Goal: Information Seeking & Learning: Learn about a topic

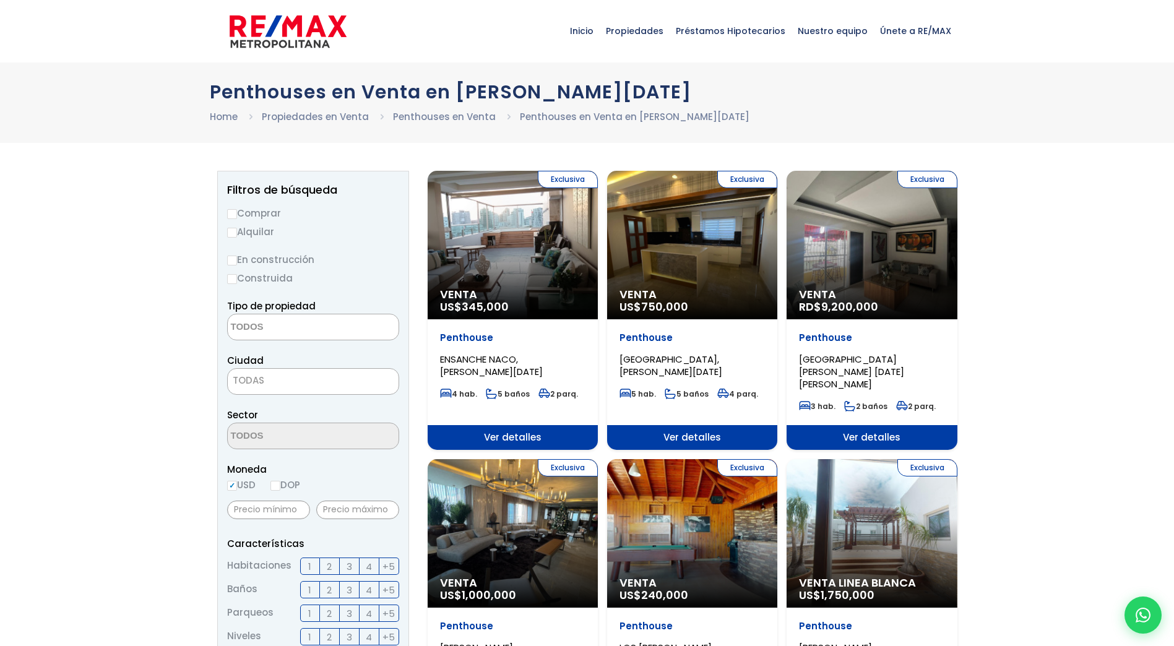
select select
click at [232, 260] on input "En construcción" at bounding box center [232, 261] width 10 height 10
radio input "true"
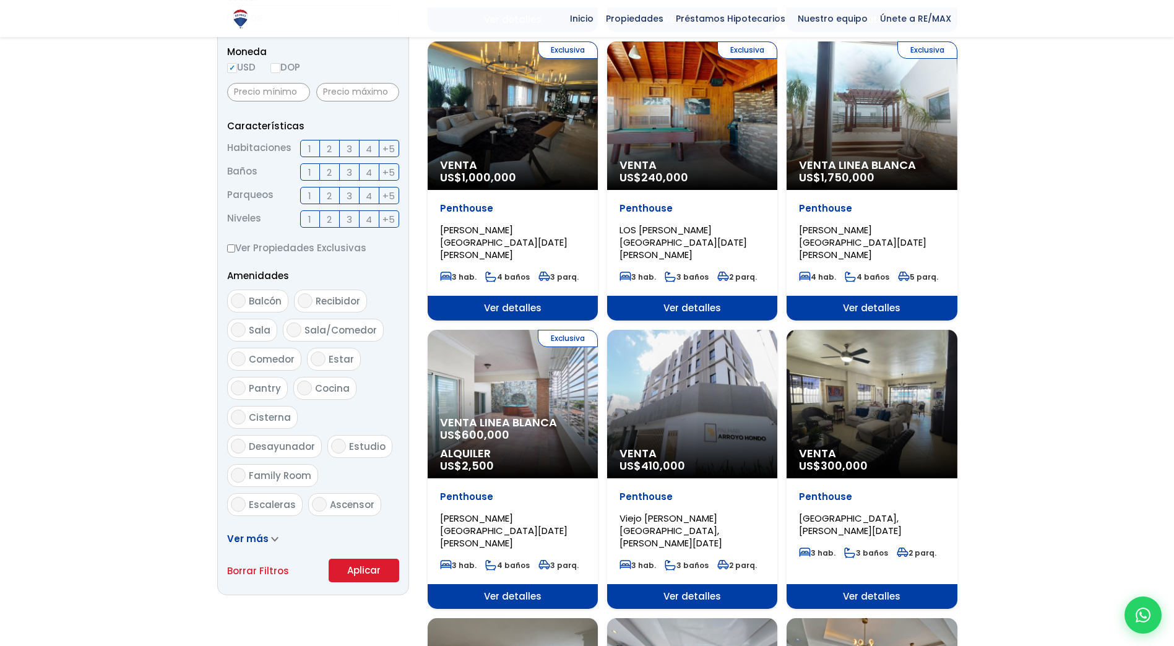
scroll to position [433, 0]
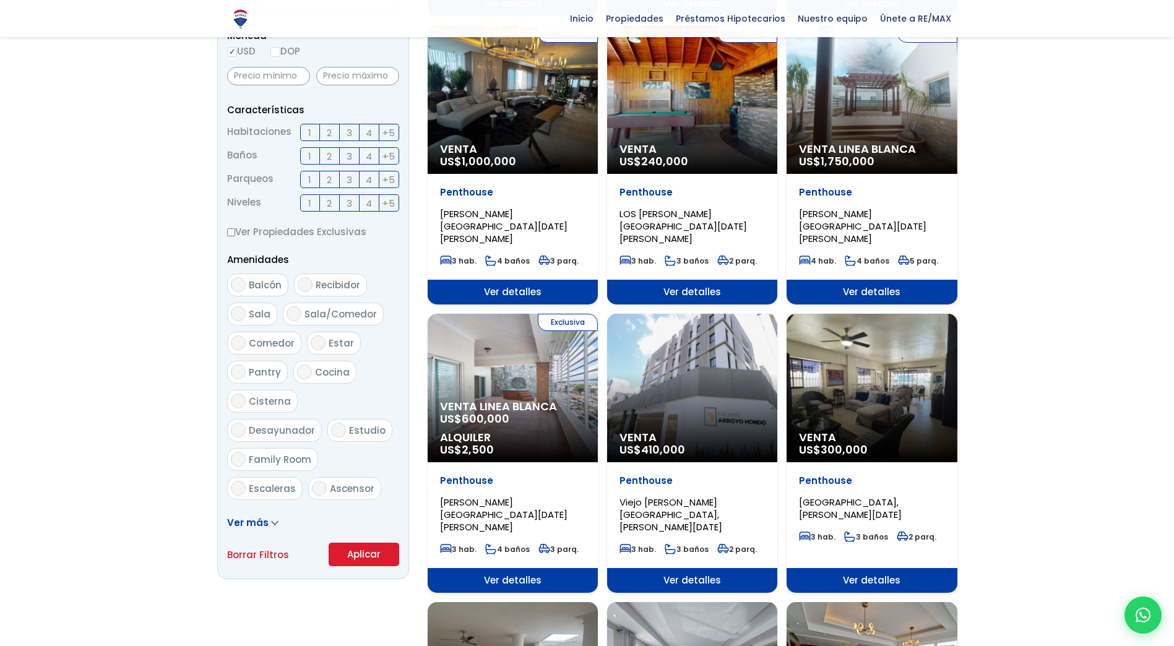
click at [359, 553] on button "Aplicar" at bounding box center [364, 555] width 71 height 24
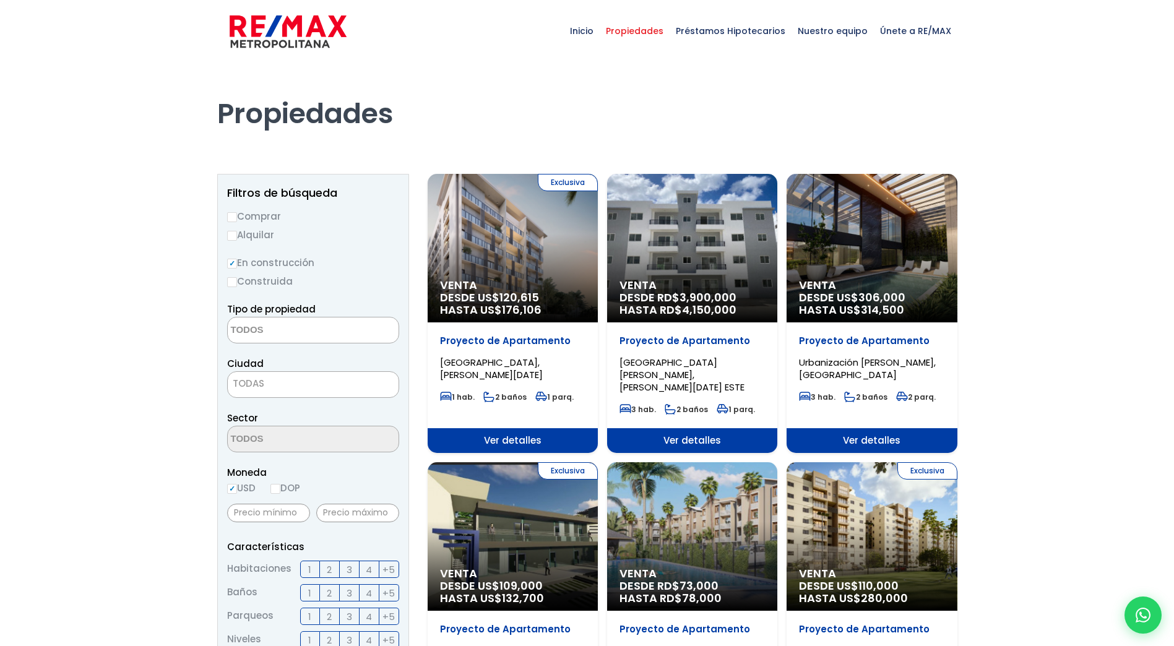
select select
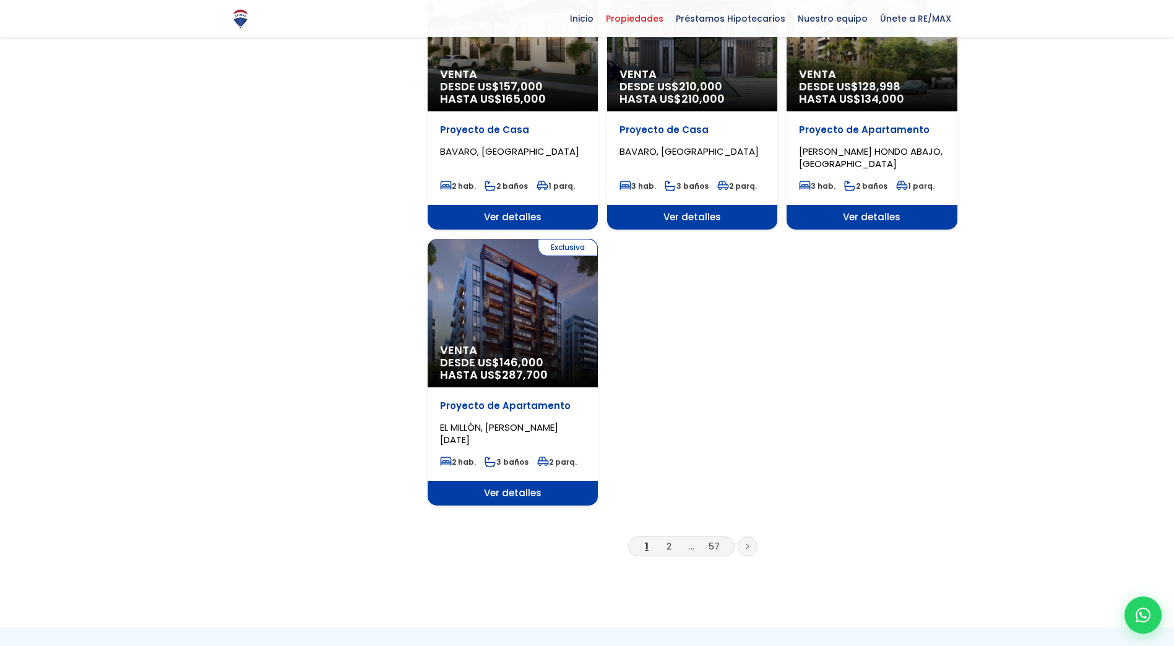
scroll to position [1486, 0]
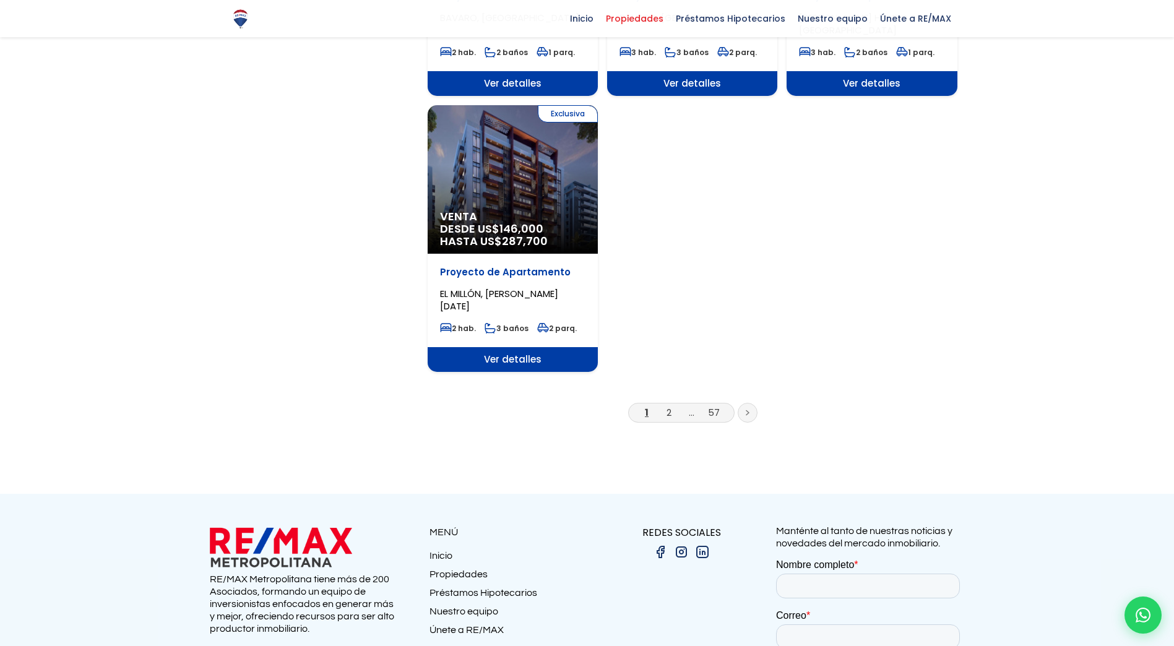
click at [745, 403] on link at bounding box center [748, 413] width 20 height 20
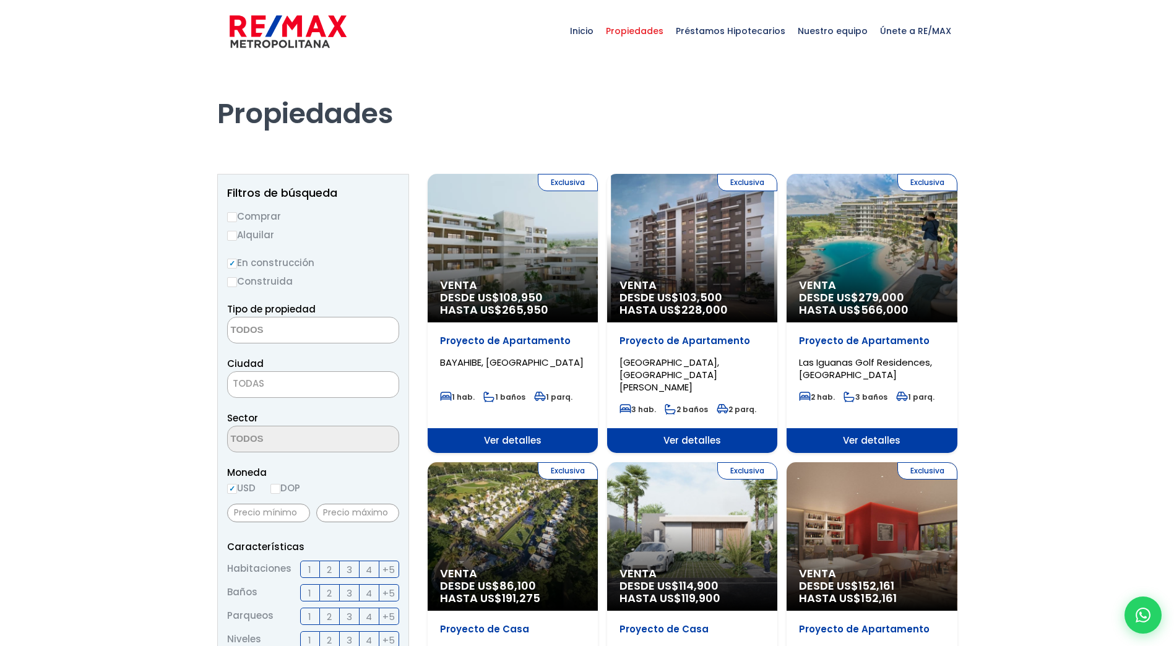
select select
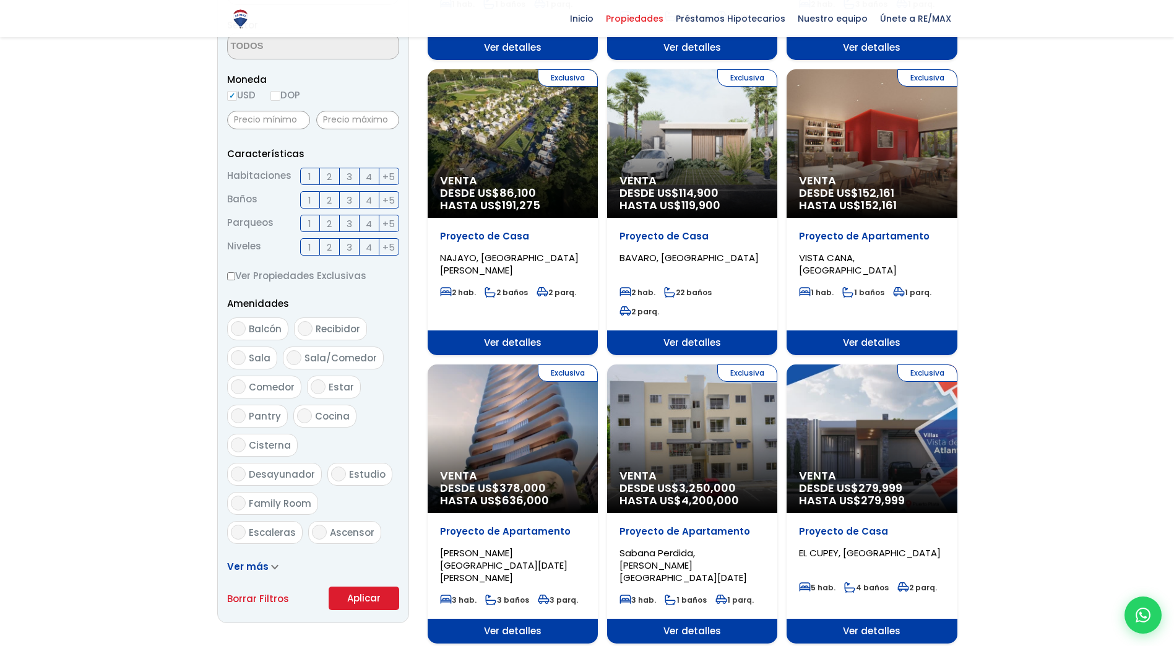
scroll to position [248, 0]
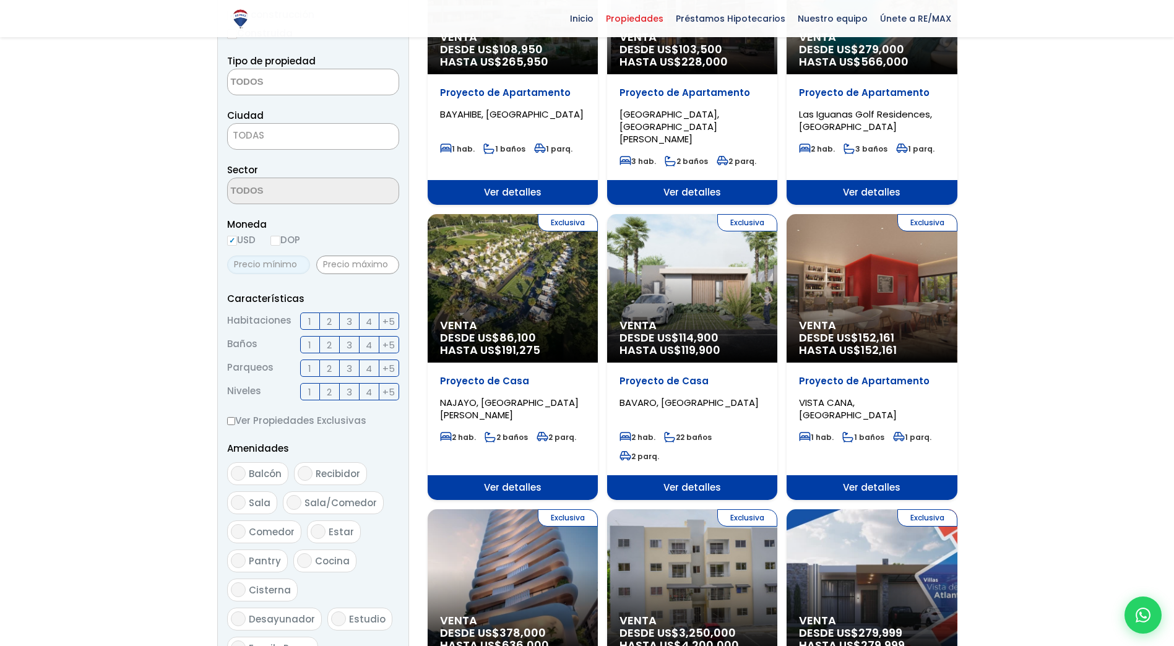
click at [286, 261] on input "text" at bounding box center [268, 265] width 83 height 19
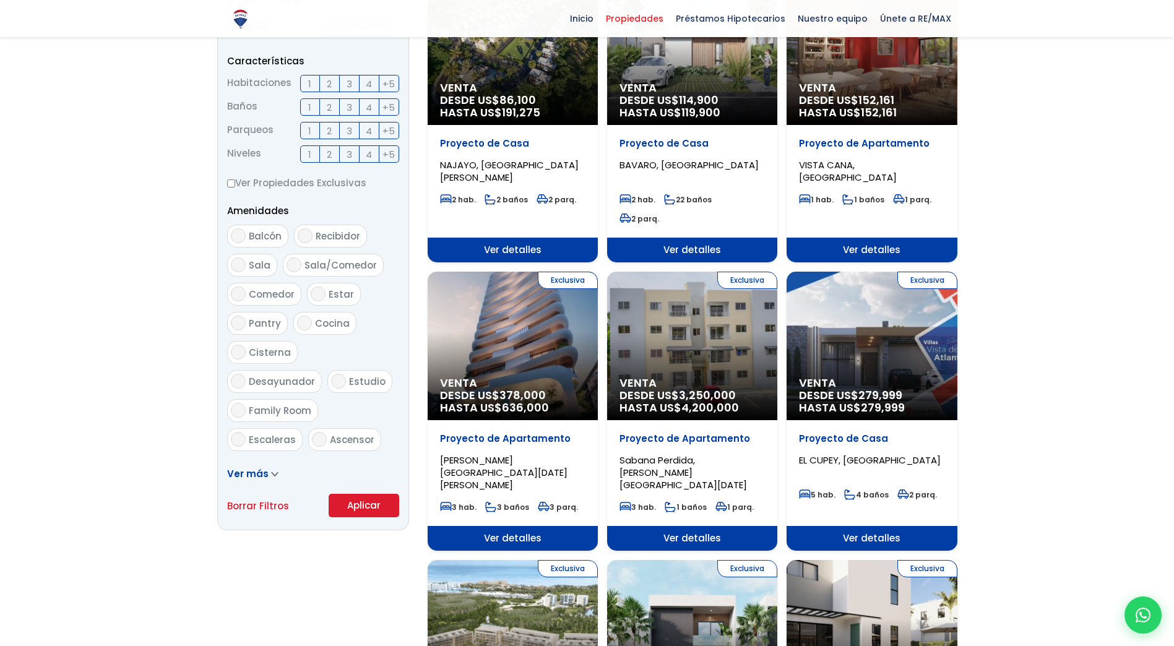
scroll to position [495, 0]
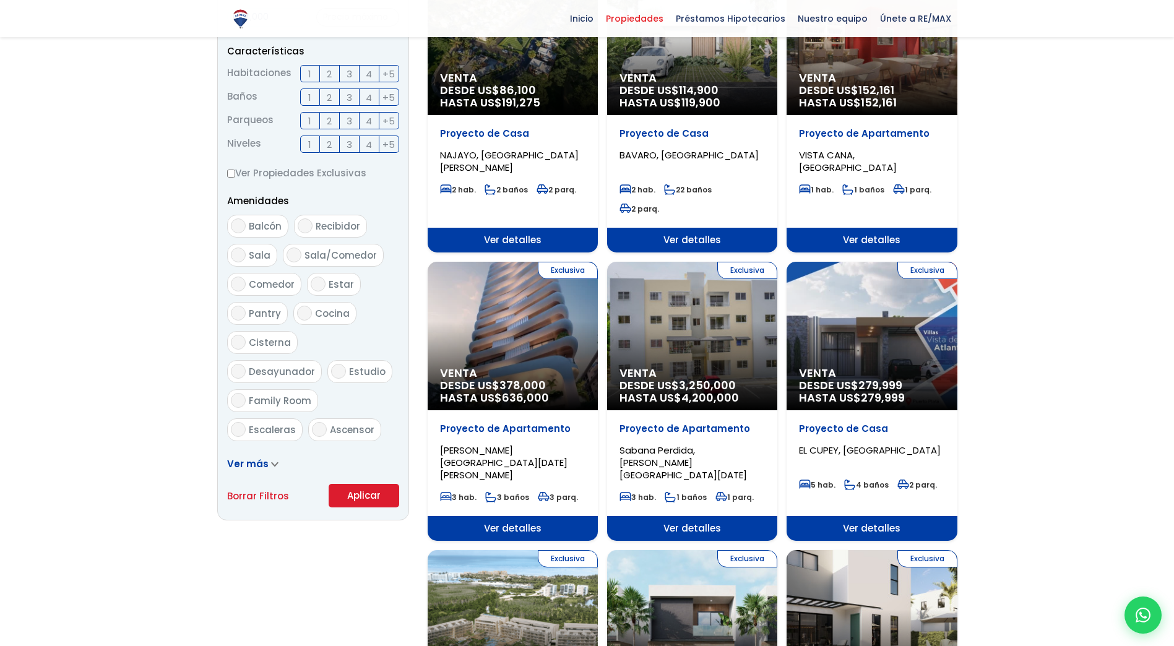
type input "300,000"
click at [366, 492] on button "Aplicar" at bounding box center [364, 496] width 71 height 24
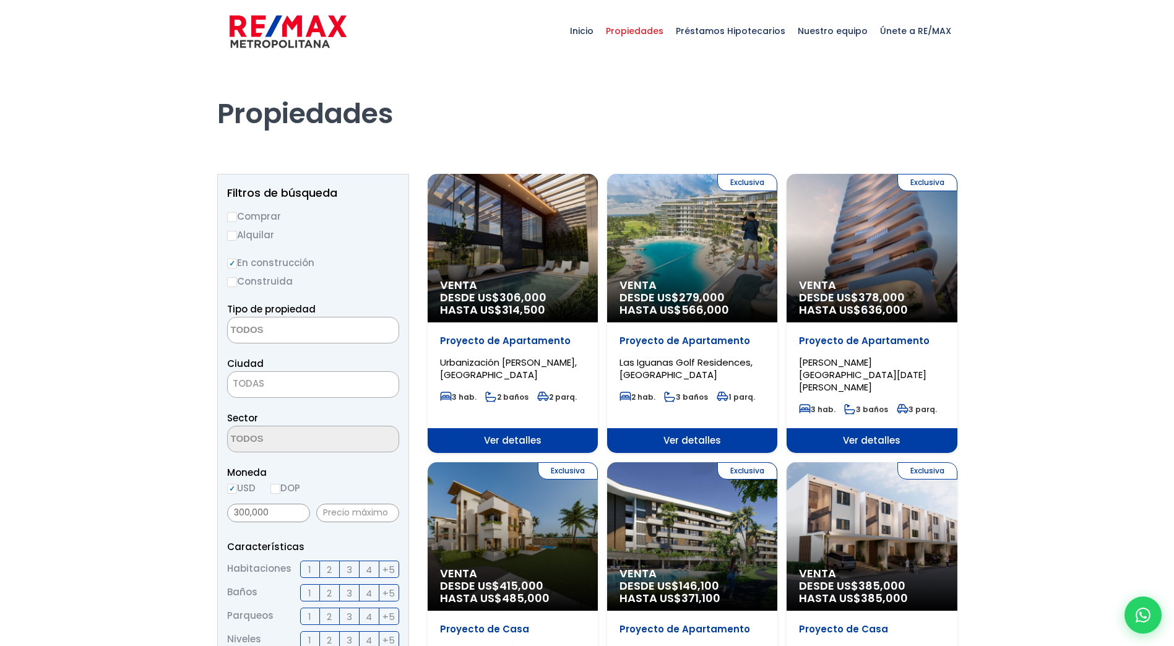
select select
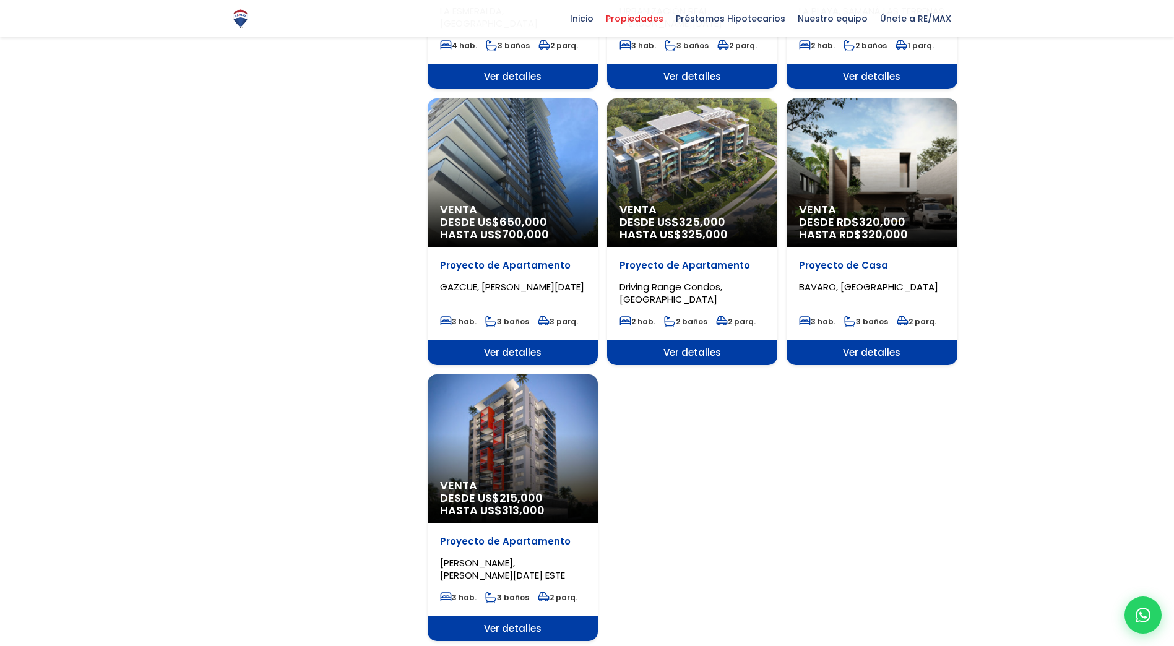
scroll to position [1238, 0]
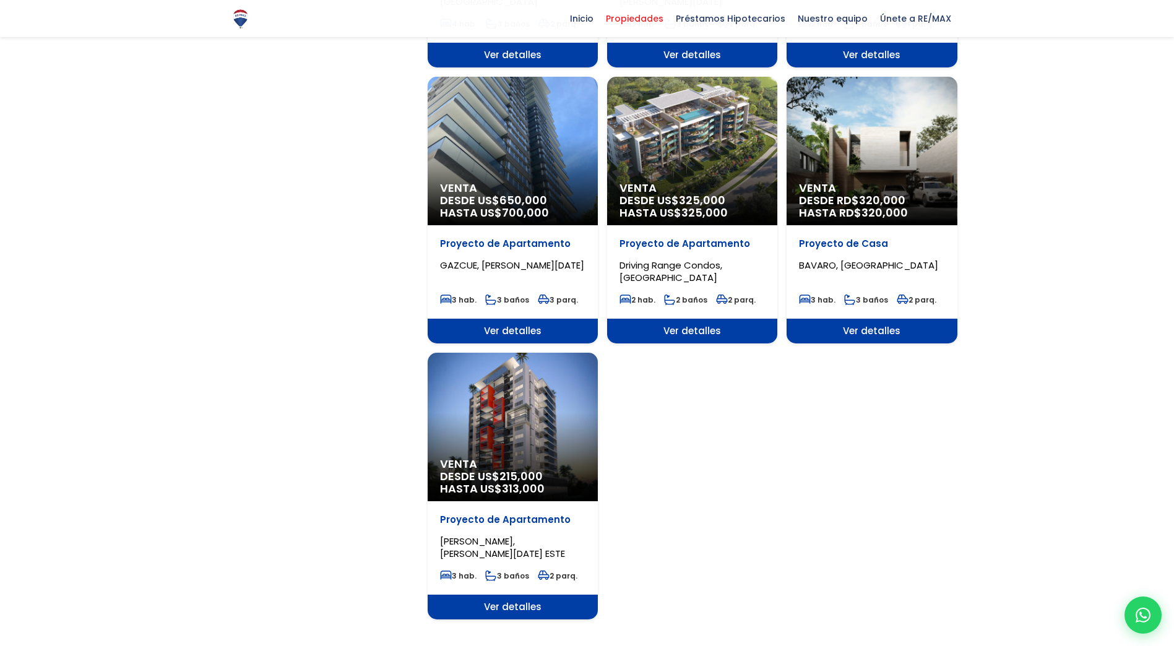
click at [514, 469] on span "215,000" at bounding box center [521, 476] width 43 height 15
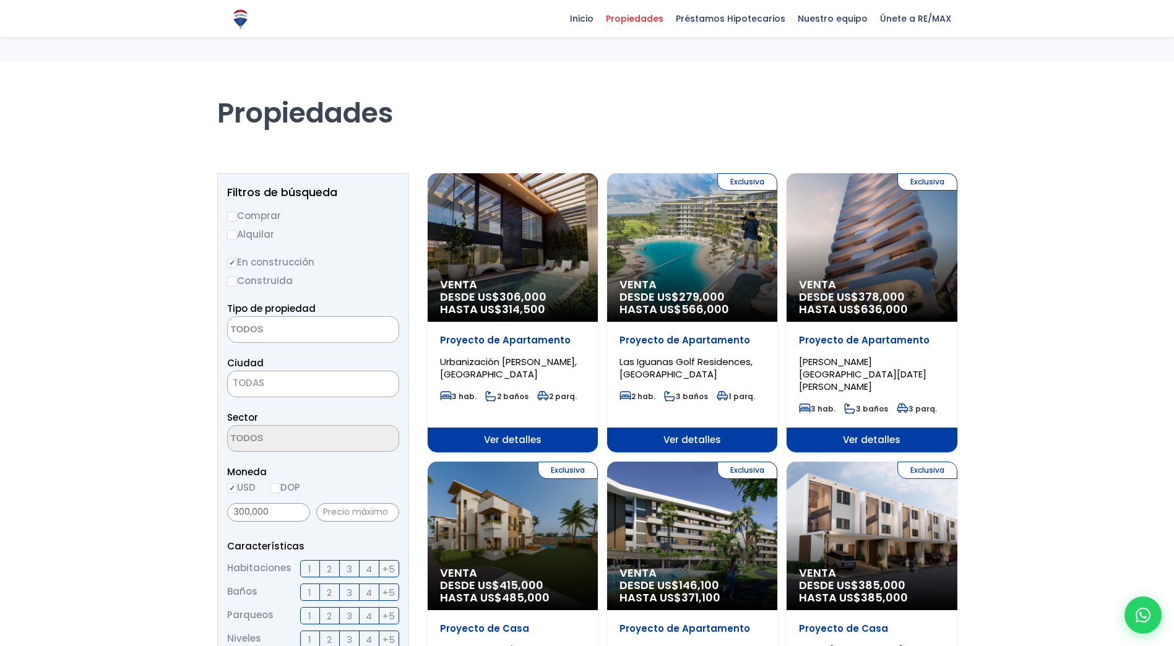
select select
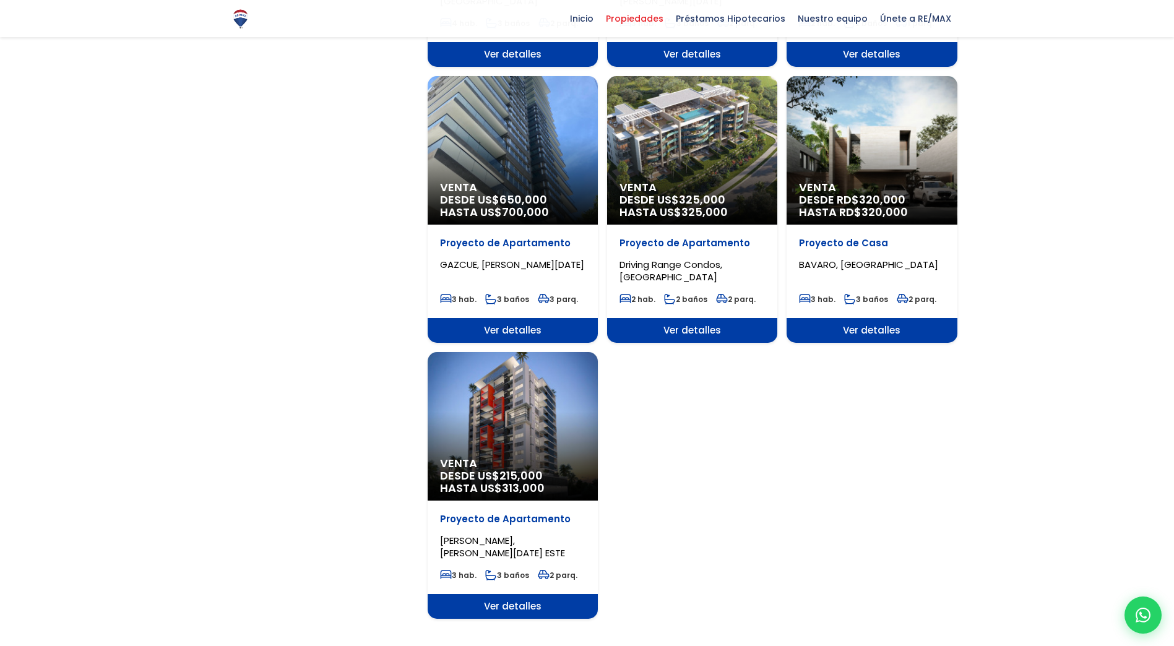
scroll to position [1239, 0]
click at [537, 594] on span "Ver detalles" at bounding box center [513, 606] width 170 height 25
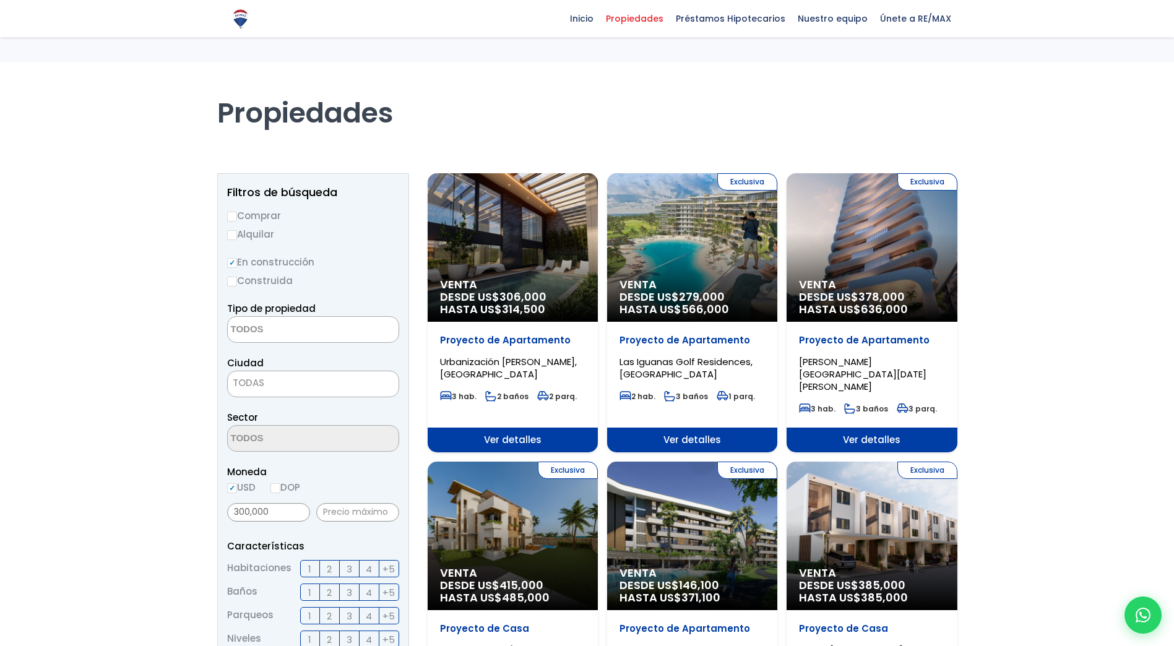
select select
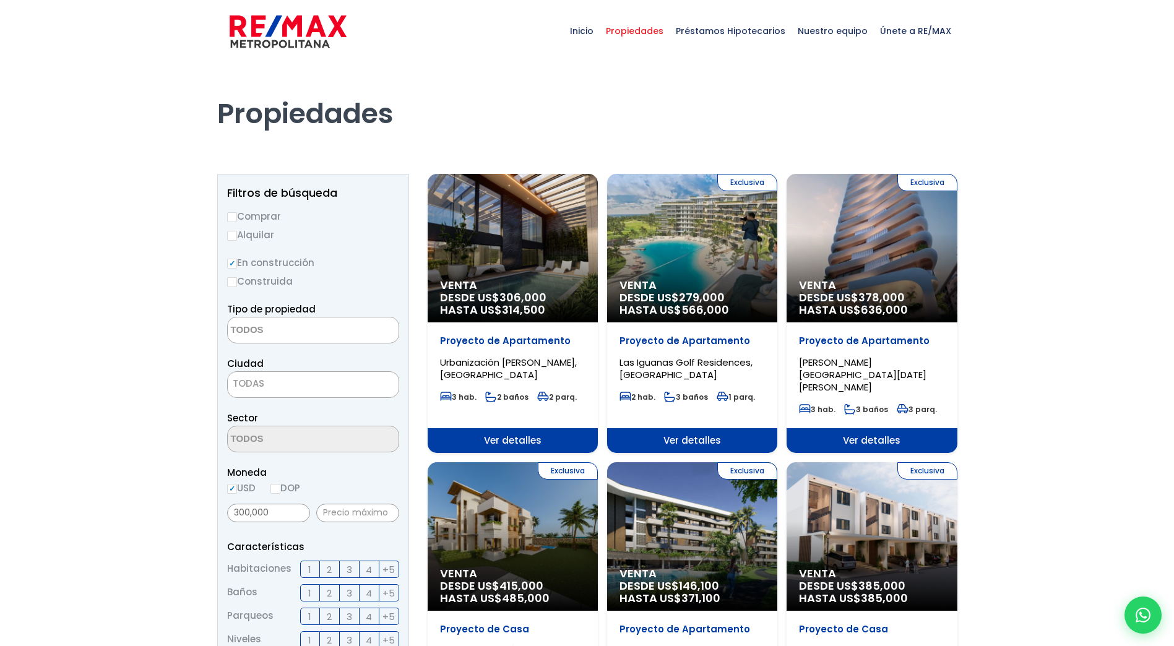
click at [557, 247] on div "Venta DESDE US$ 306,000 HASTA US$ 314,500" at bounding box center [513, 248] width 170 height 149
